Goal: Information Seeking & Learning: Learn about a topic

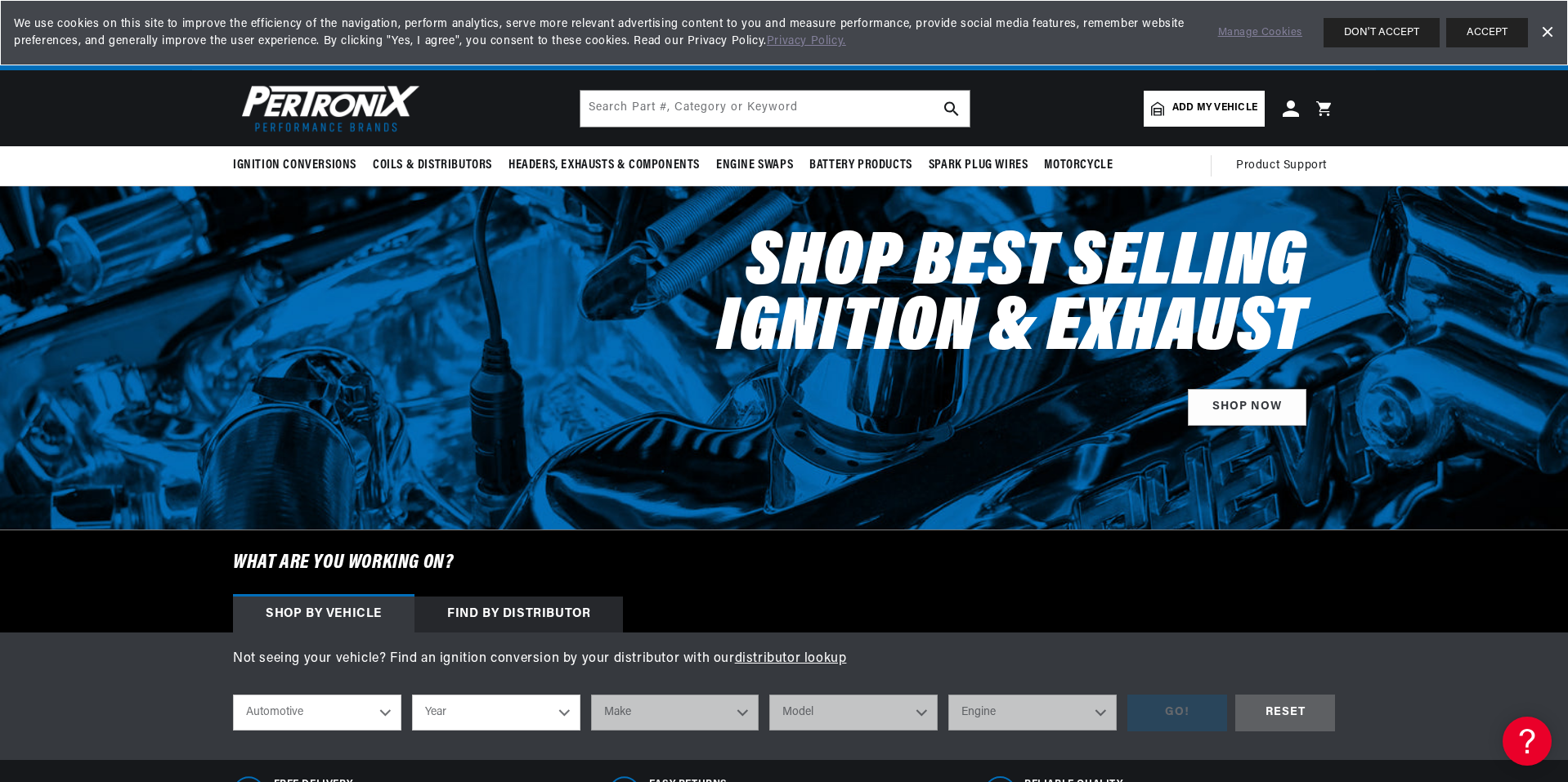
click at [1192, 115] on span "Add my vehicle" at bounding box center [1214, 108] width 85 height 16
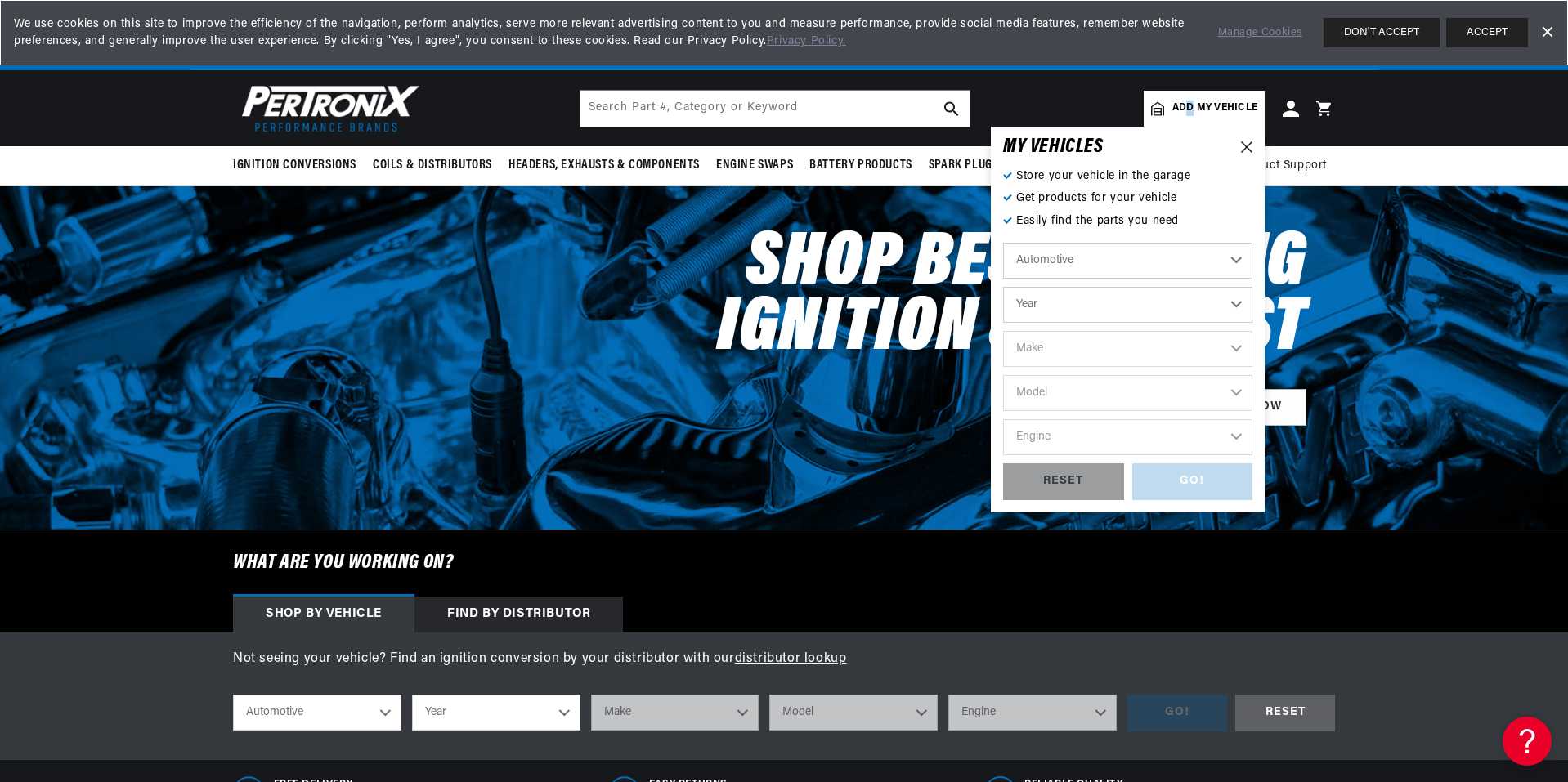
click at [1092, 272] on select "Automotive Agricultural Industrial Marine Motorcycle" at bounding box center [1128, 261] width 250 height 36
click at [1003, 243] on select "Automotive Agricultural Industrial Marine Motorcycle" at bounding box center [1128, 261] width 250 height 36
click at [1088, 281] on div "Automotive Agricultural Industrial Marine Motorcycle Year 2026 2025 2024 2023 2…" at bounding box center [1128, 353] width 250 height 221
drag, startPoint x: 1091, startPoint y: 306, endPoint x: 1099, endPoint y: 313, distance: 10.6
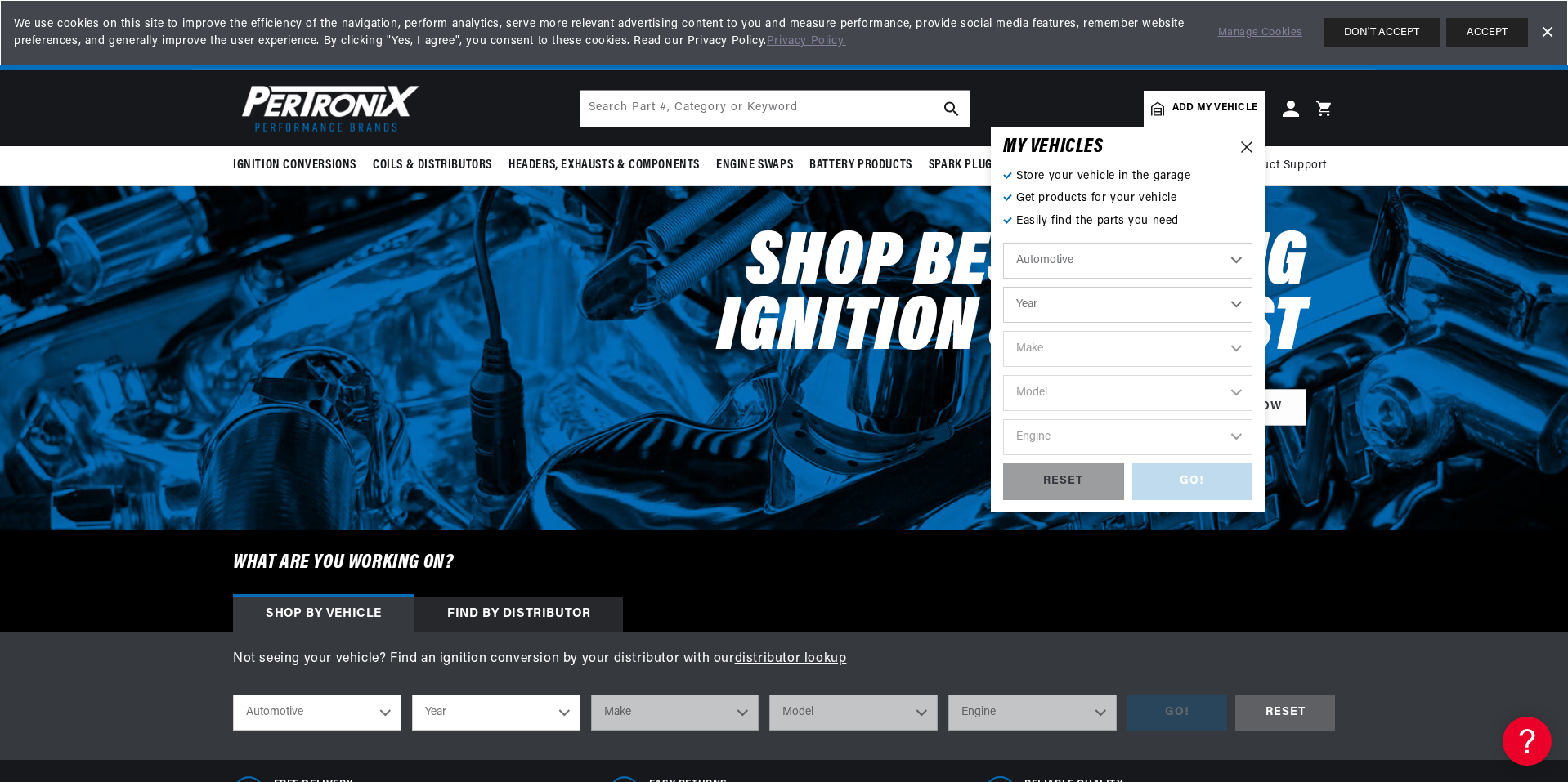
click at [1092, 306] on select "Year 2026 2025 2024 2023 2022 2021 2020 2019 2018 2017 2016 2015 2014 2013 2012…" at bounding box center [1128, 305] width 250 height 36
select select "1963"
click at [1003, 287] on select "Year 2026 2025 2024 2023 2022 2021 2020 2019 2018 2017 2016 2015 2014 2013 2012…" at bounding box center [1128, 305] width 250 height 36
select select "1963"
click at [1080, 354] on select "Make American Motors Aston Martin Austin Austin Healey Bentley Buick Cadillac C…" at bounding box center [1128, 349] width 250 height 36
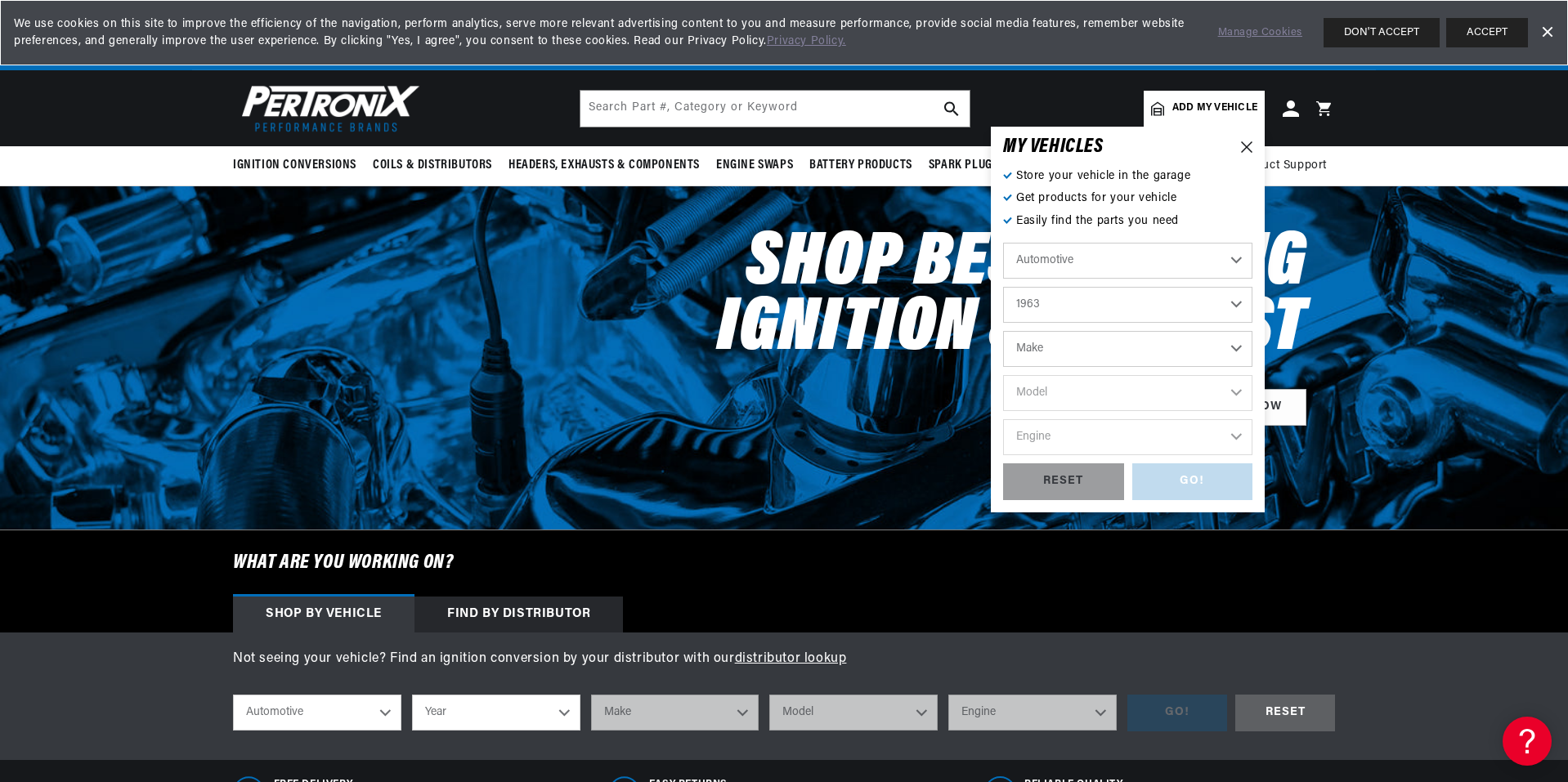
scroll to position [0, 0]
select select "Cadillac"
click at [1003, 331] on select "Make American Motors Aston Martin Austin Austin Healey Bentley Buick Cadillac C…" at bounding box center [1128, 349] width 250 height 36
select select "Cadillac"
click at [1051, 396] on select "Model DeVille Eldorado Series 60 Fleetwood Series 62 Series 75 Fleetwood" at bounding box center [1128, 393] width 250 height 36
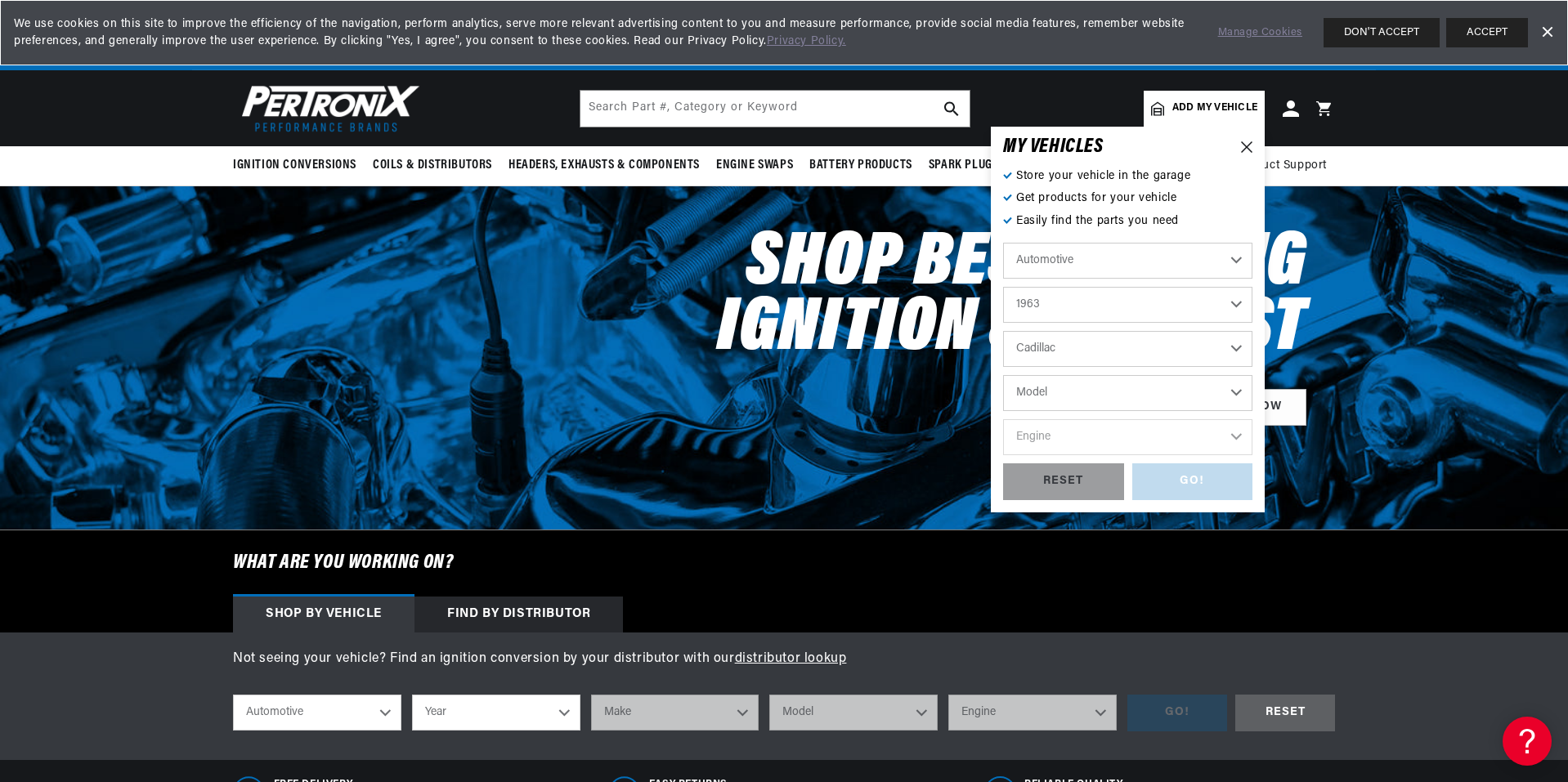
select select "DeVille"
click at [1003, 375] on select "Model DeVille Eldorado Series 60 Fleetwood Series 62 Series 75 Fleetwood" at bounding box center [1128, 393] width 250 height 36
select select "DeVille"
click at [1081, 442] on select "Engine 6.4L" at bounding box center [1128, 437] width 250 height 36
select select "6.4L"
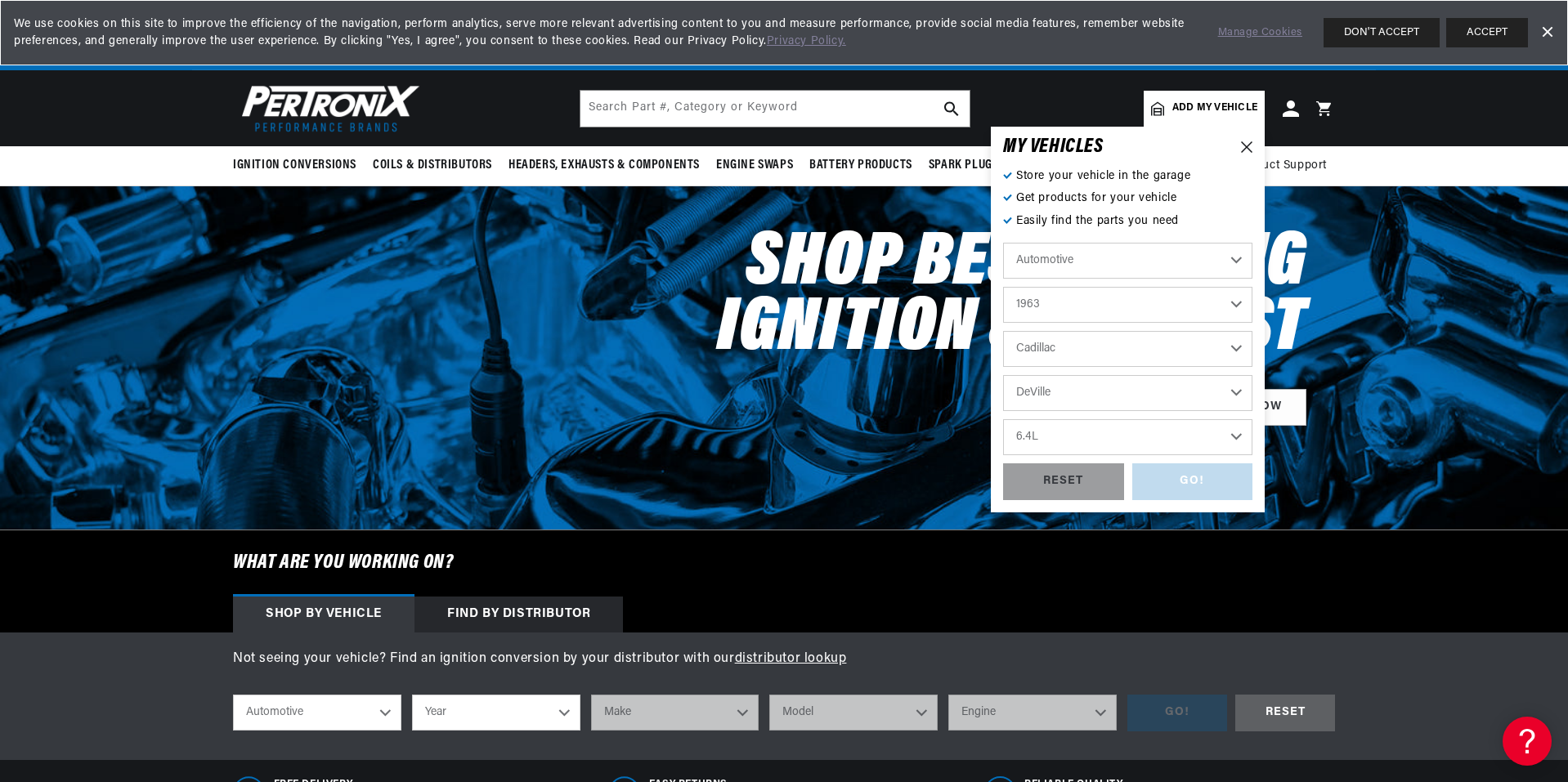
click at [1003, 419] on select "Engine 6.4L" at bounding box center [1128, 437] width 250 height 36
select select "6.4L"
click at [1178, 482] on div "GO!" at bounding box center [1192, 481] width 121 height 37
select select "1963"
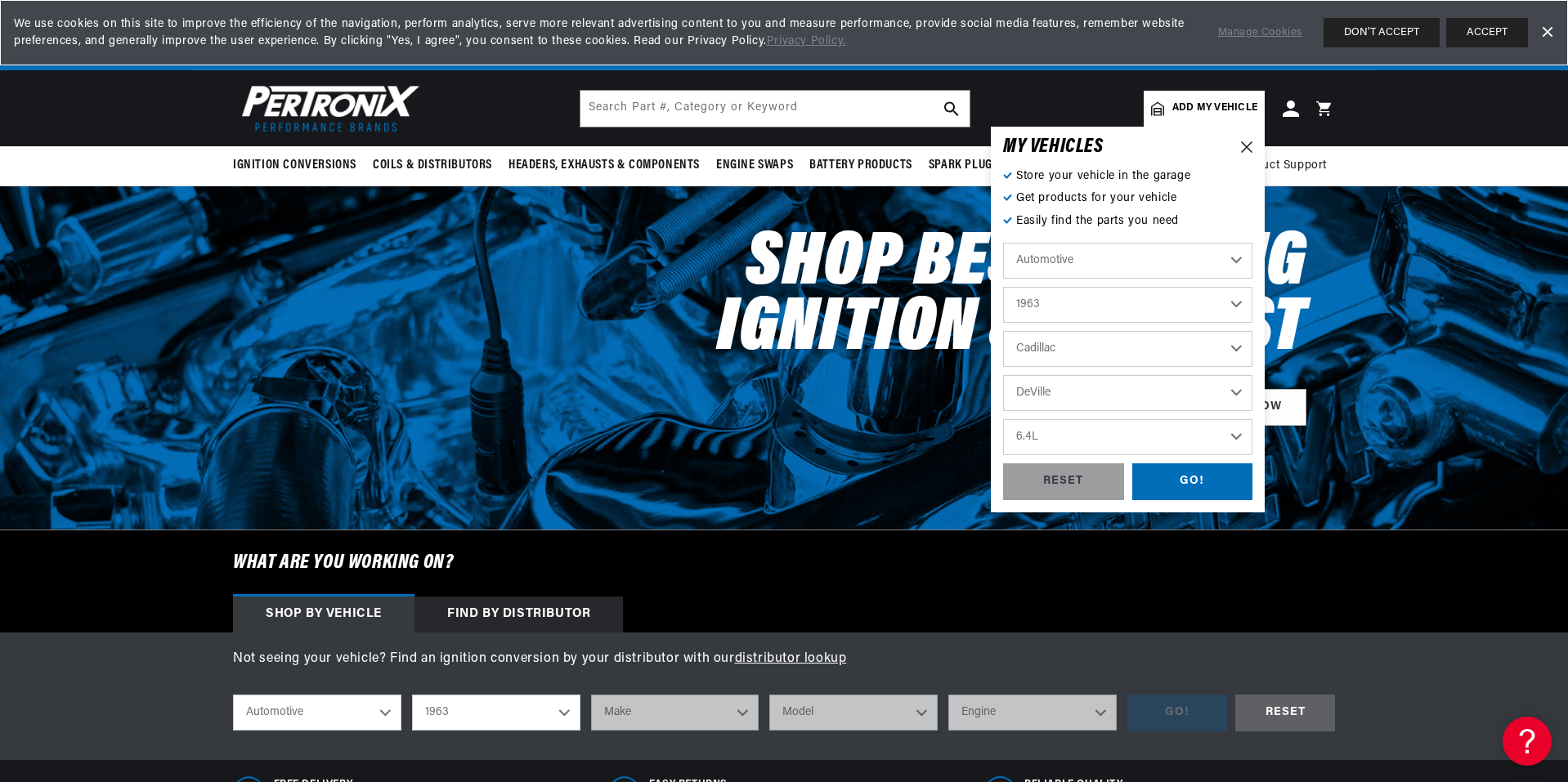
select select "Cadillac"
select select "DeVille"
select select "6.4L"
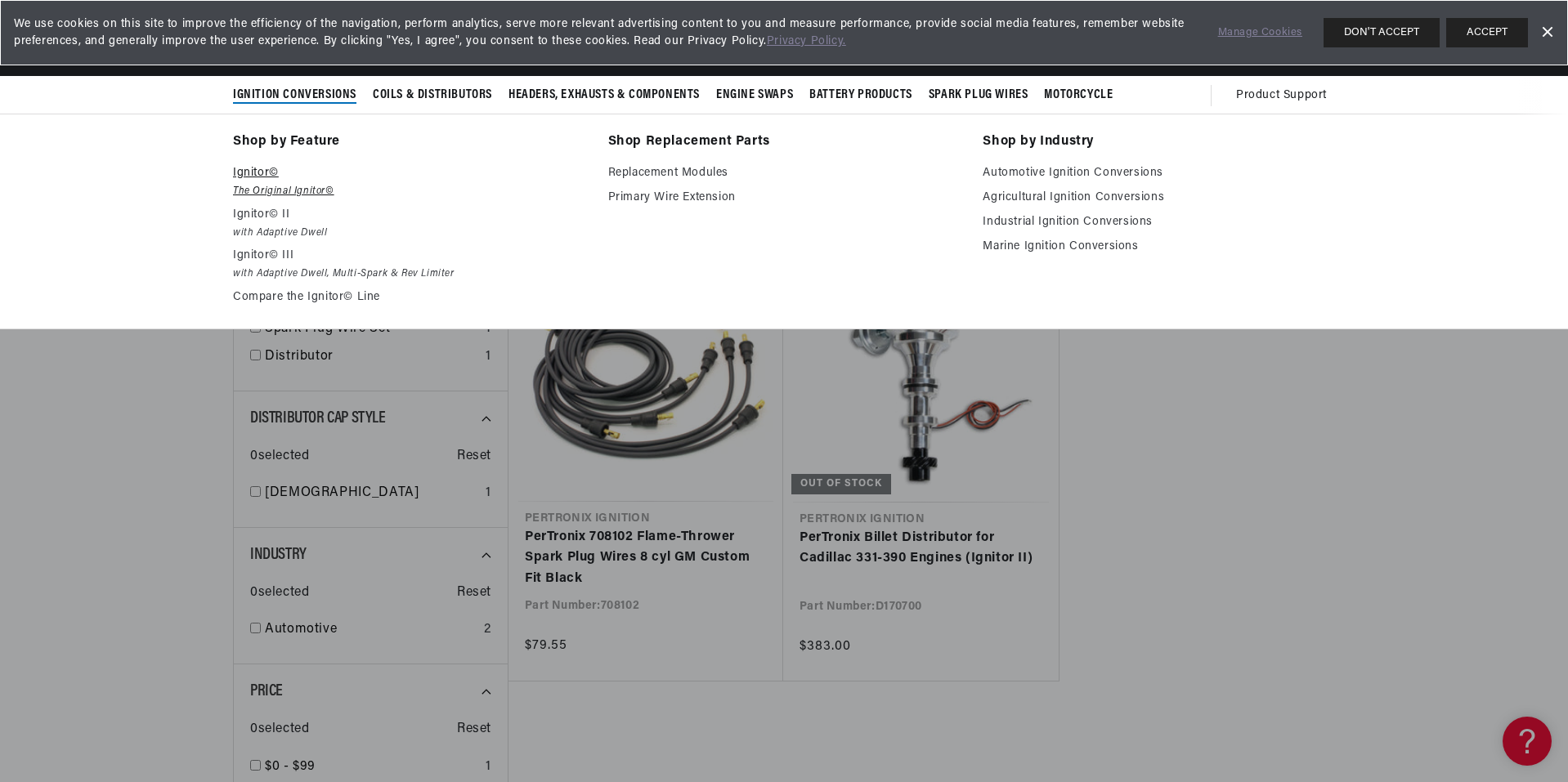
scroll to position [0, 495]
click at [307, 191] on em "The Original Ignitor©" at bounding box center [409, 191] width 353 height 17
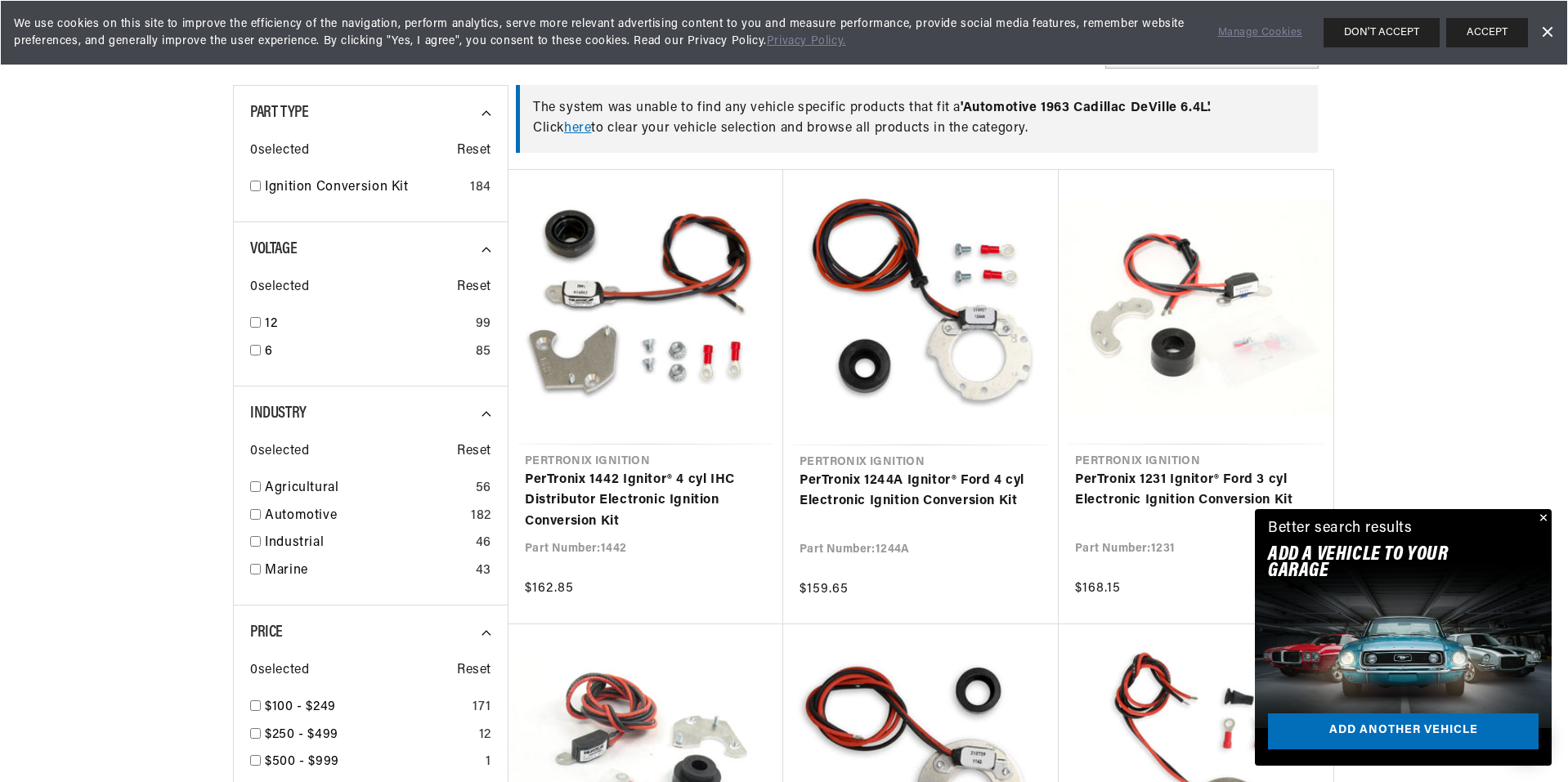
click at [1546, 518] on button "Close" at bounding box center [1542, 519] width 20 height 20
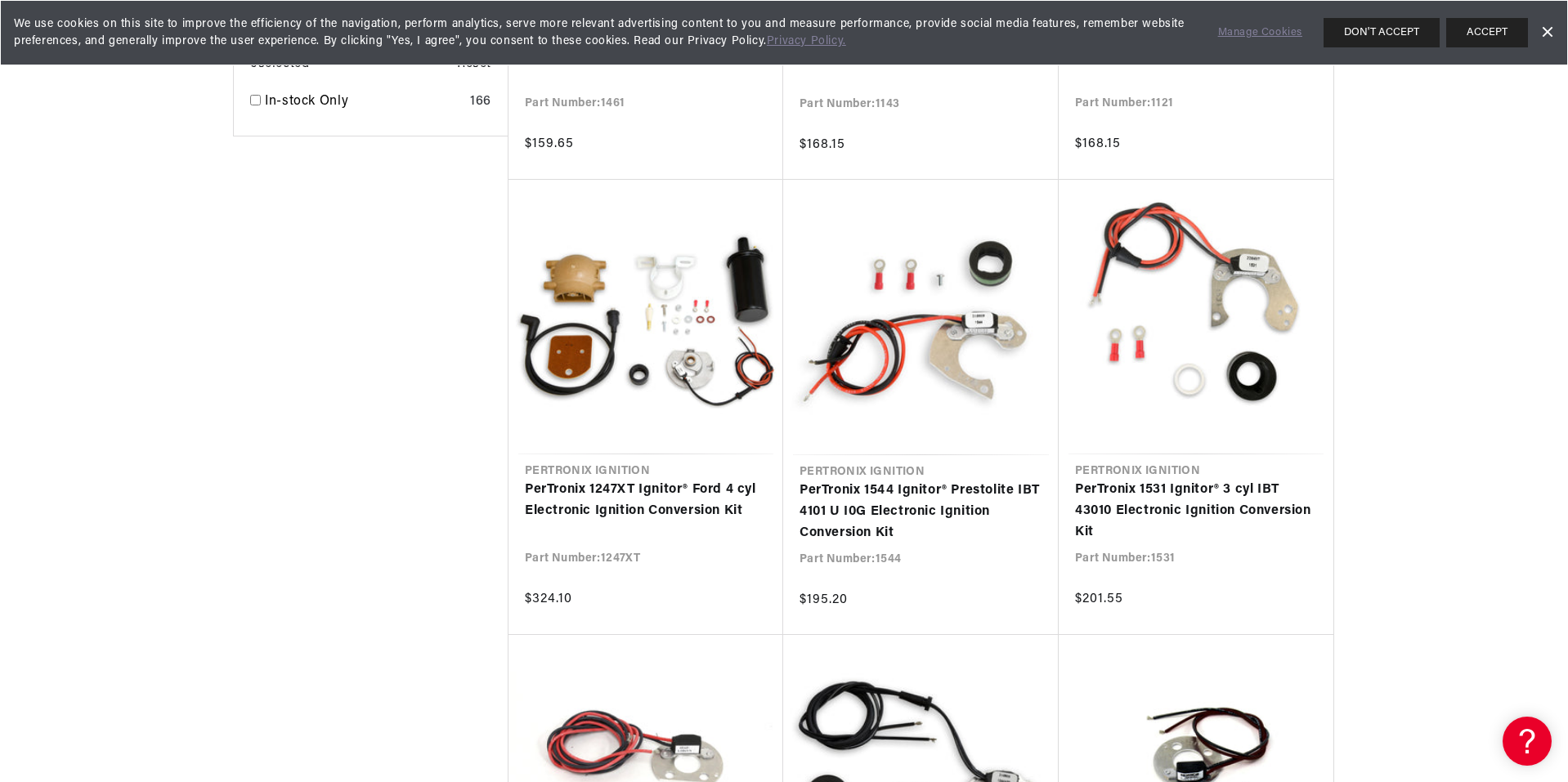
scroll to position [0, 495]
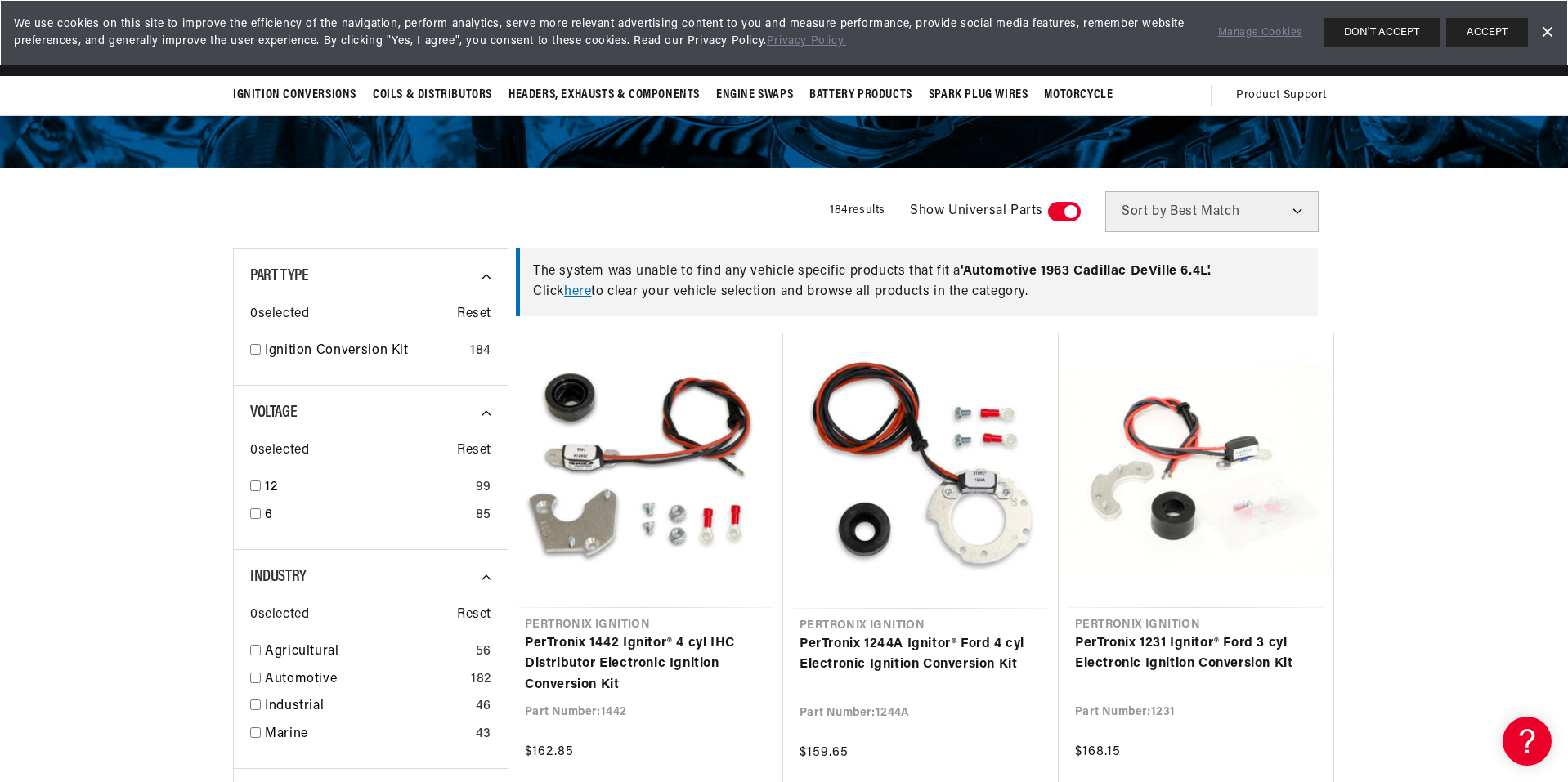
scroll to position [0, 495]
click at [254, 484] on input "checkbox" at bounding box center [255, 485] width 11 height 11
checkbox input "true"
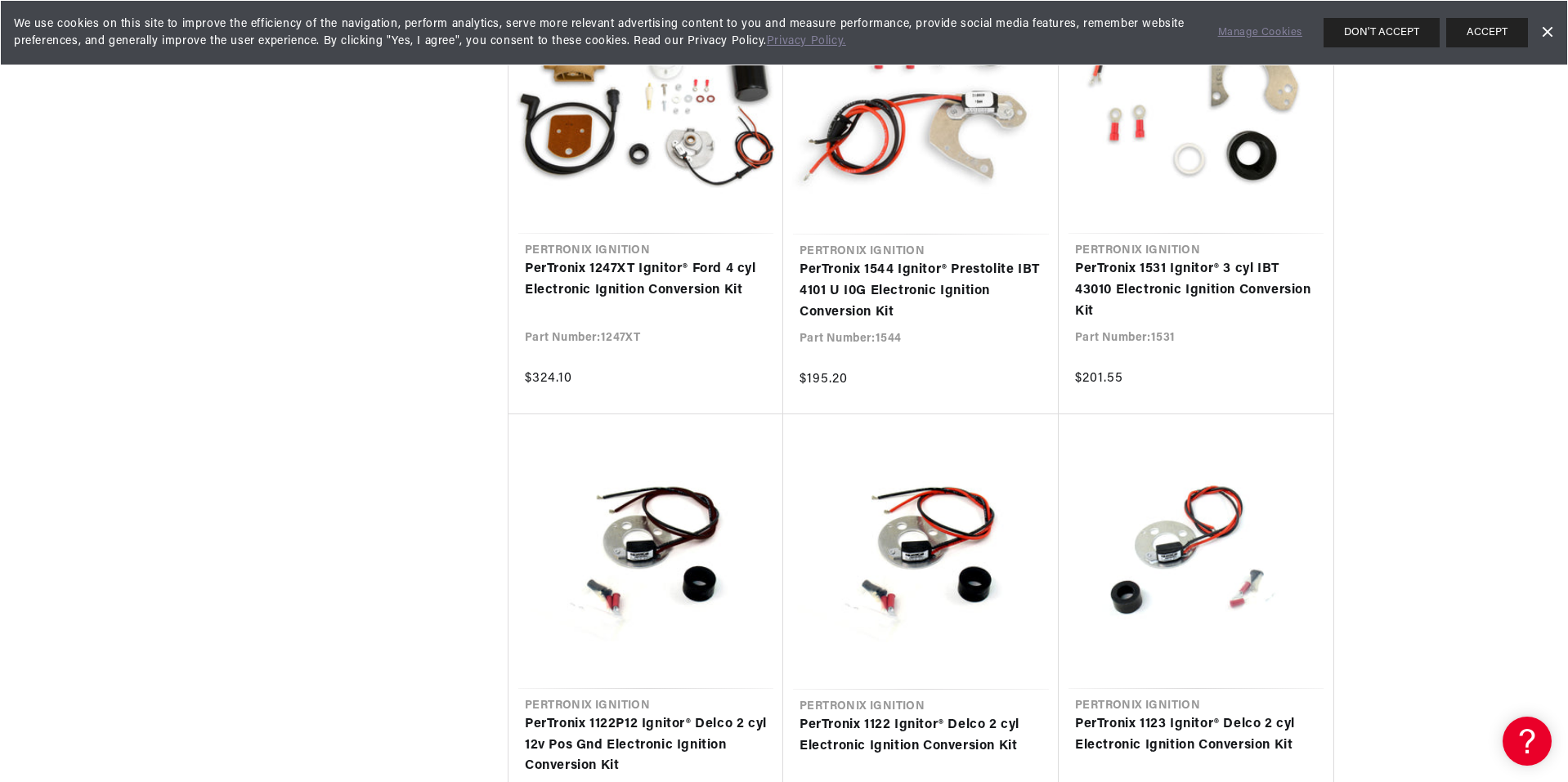
scroll to position [1553, 0]
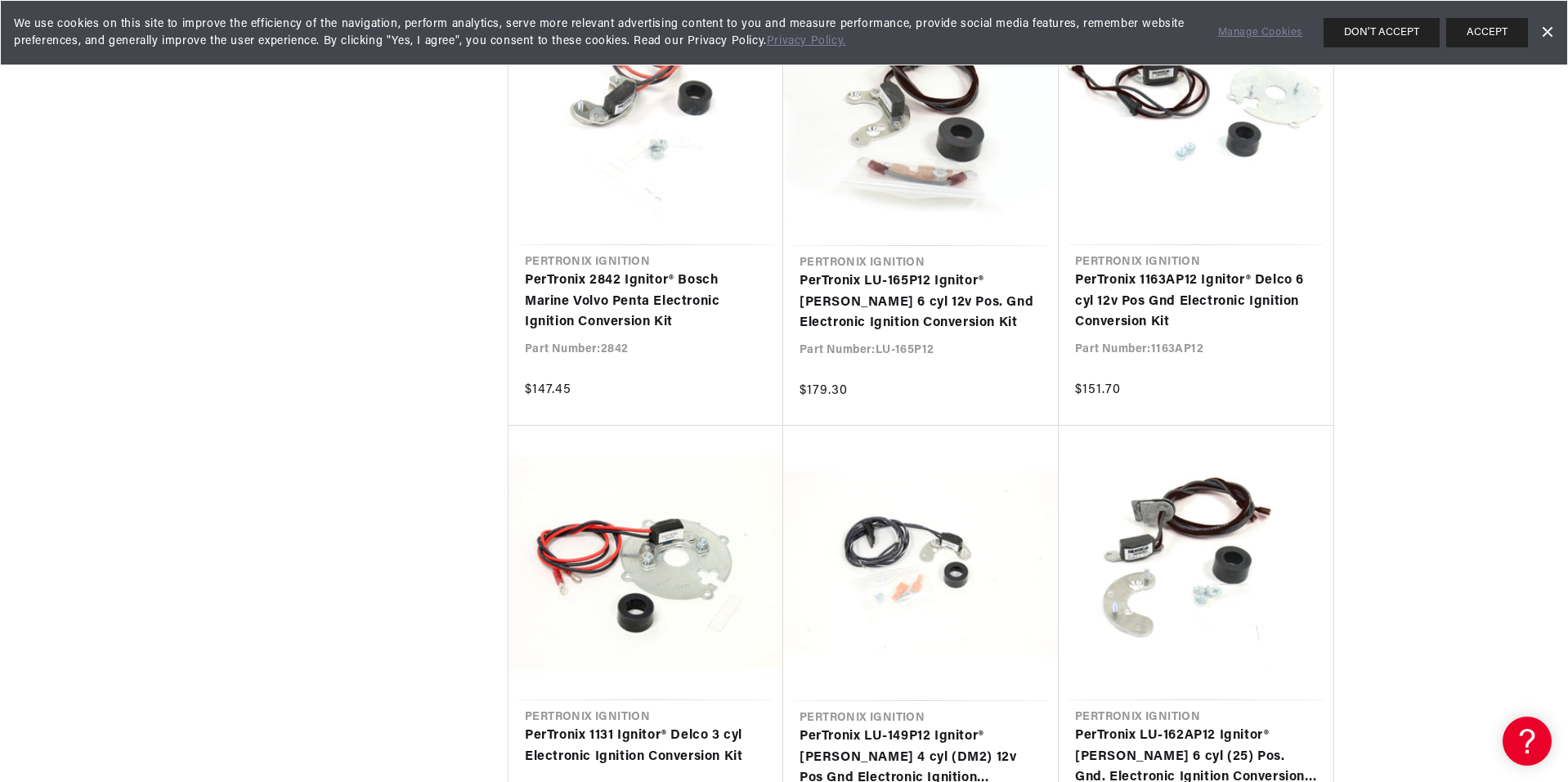
scroll to position [0, 449]
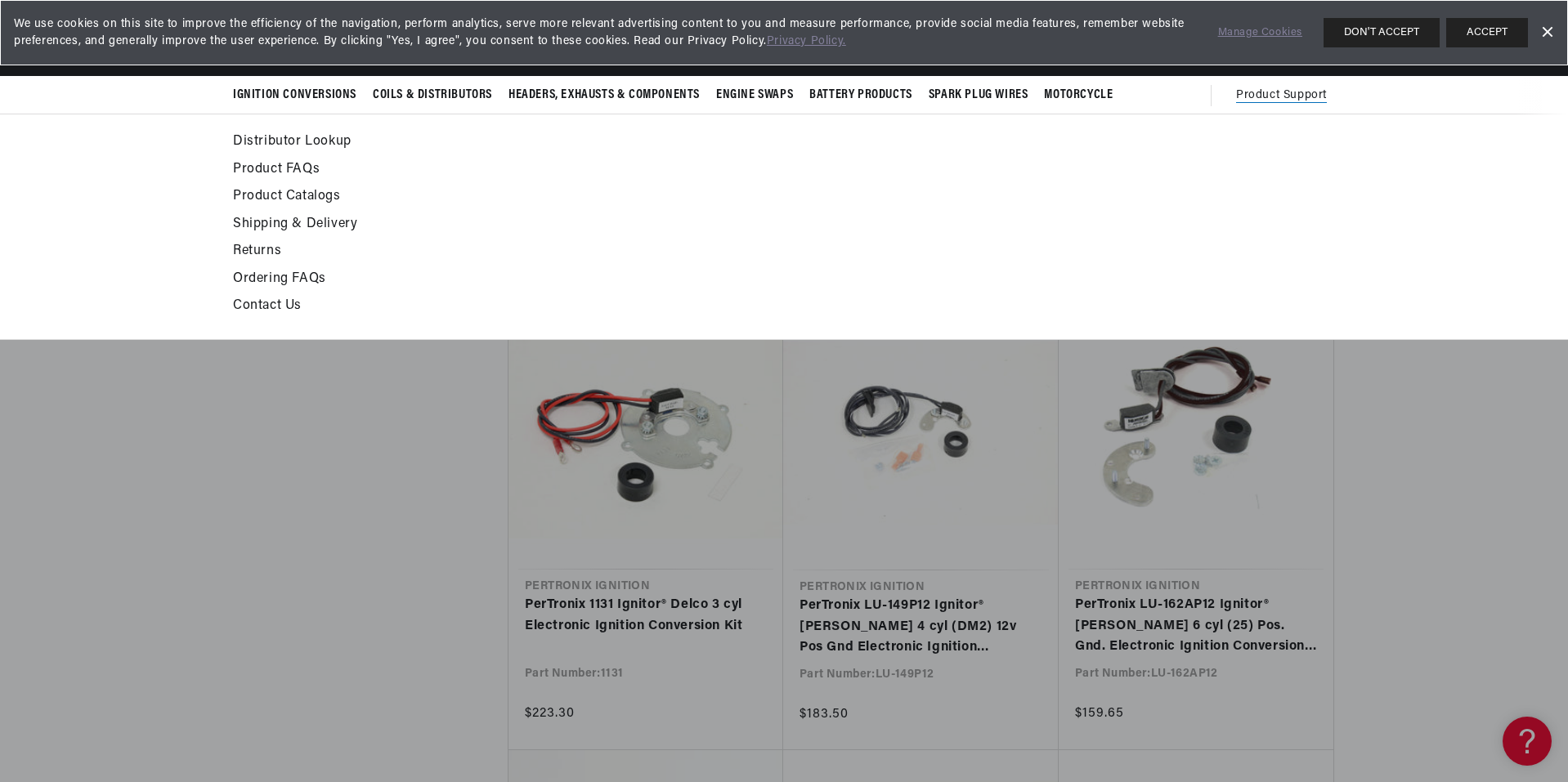
click at [1282, 98] on span "Product Support" at bounding box center [1281, 96] width 91 height 18
click at [260, 303] on link "Contact Us" at bounding box center [635, 307] width 804 height 23
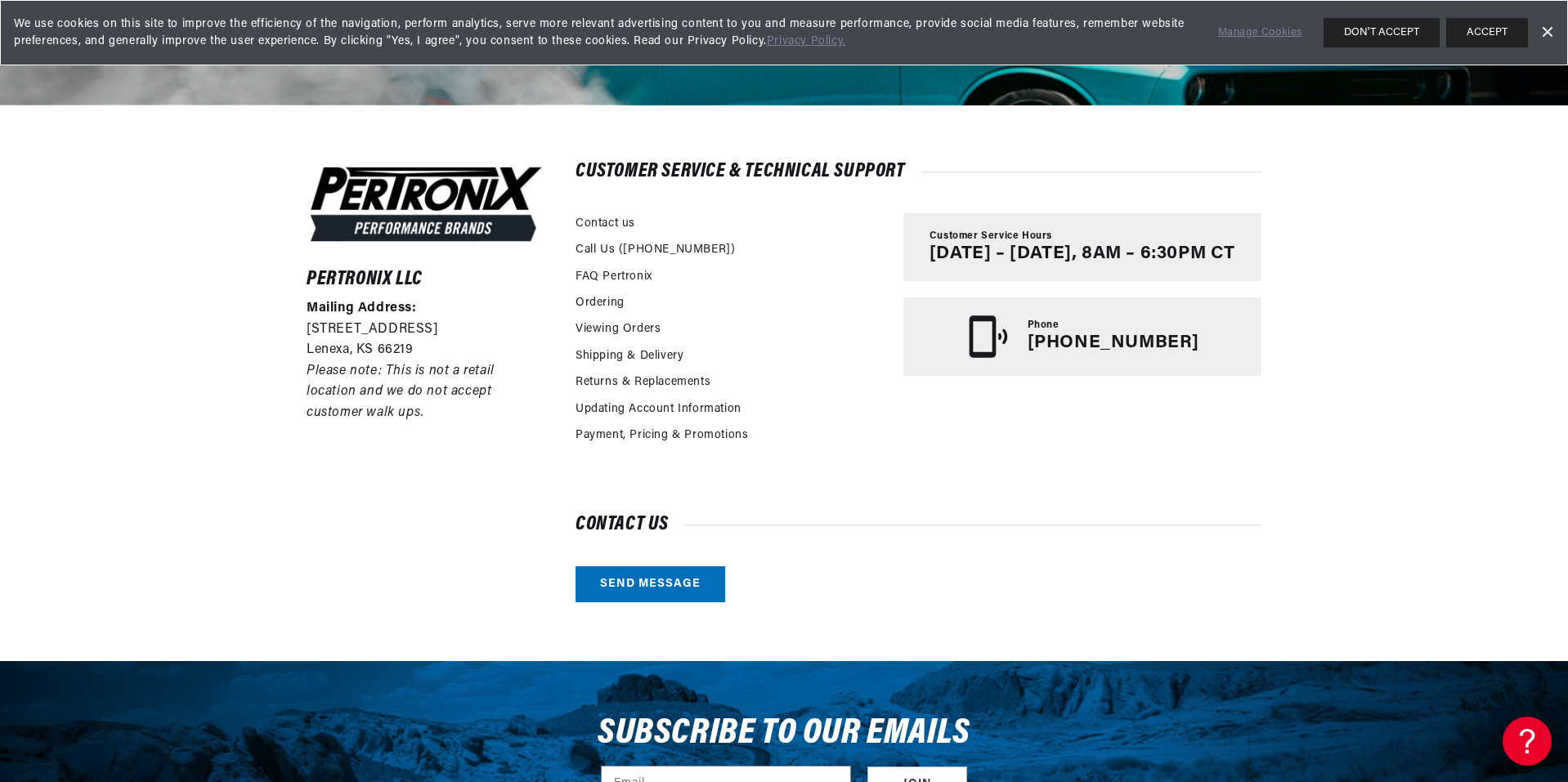
scroll to position [0, 495]
click at [591, 281] on link "FAQ Pertronix" at bounding box center [614, 277] width 77 height 18
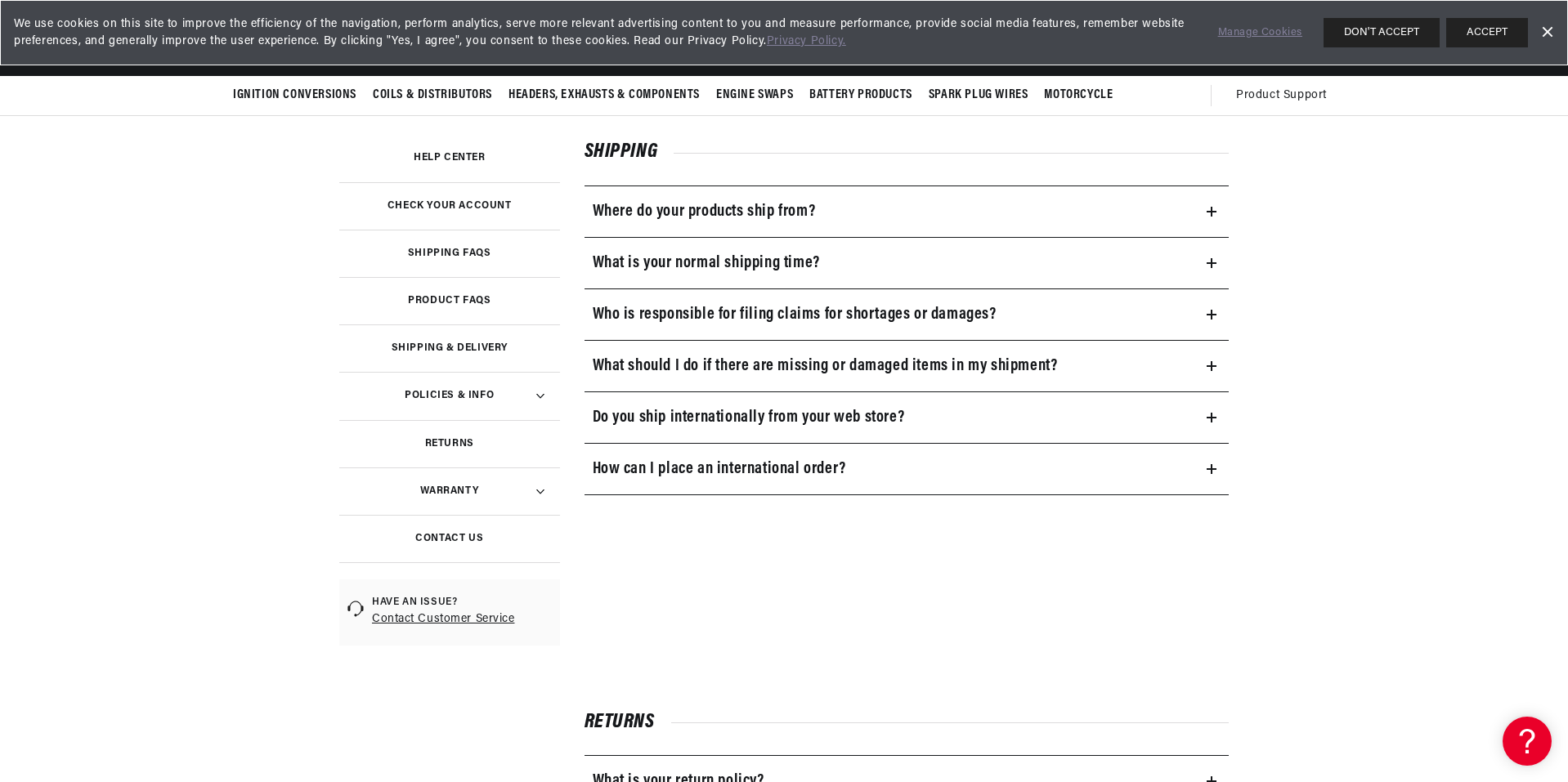
scroll to position [0, 495]
